Goal: Find specific page/section: Find specific page/section

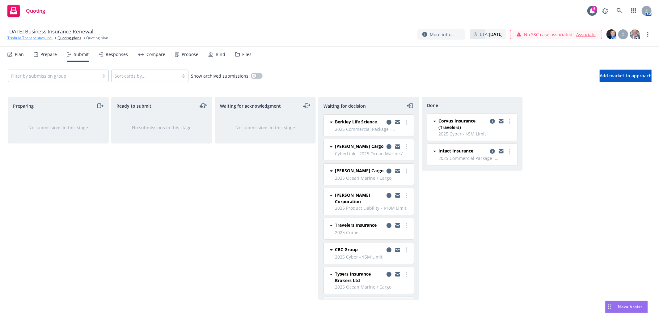
click at [25, 36] on link "Trishula Therapeutics, Inc." at bounding box center [29, 38] width 45 height 6
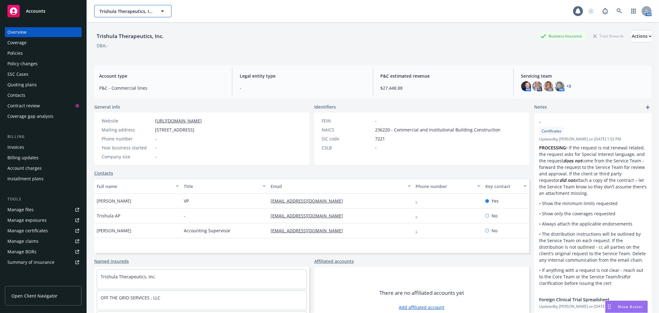
click at [118, 7] on button "Trishula Therapeutics, Inc." at bounding box center [132, 11] width 77 height 12
type input "septerna"
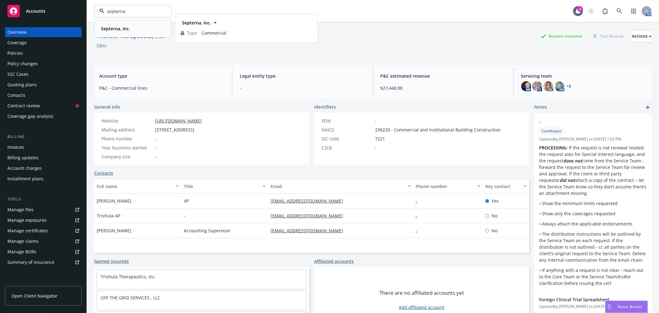
click at [121, 26] on strong "Septerna, Inc." at bounding box center [115, 29] width 29 height 6
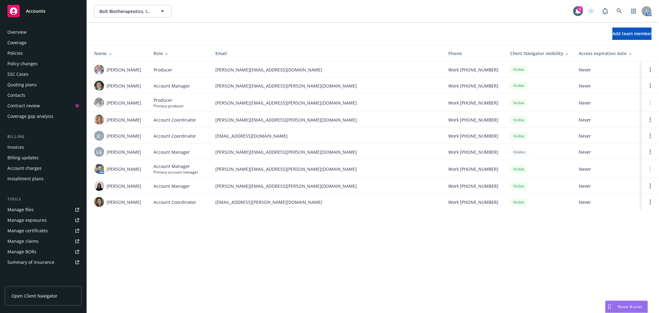
scroll to position [90, 0]
